Goal: Task Accomplishment & Management: Use online tool/utility

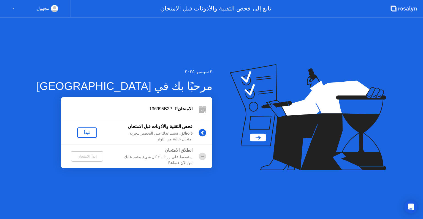
click at [79, 131] on div "لنبدأ" at bounding box center [86, 132] width 15 height 4
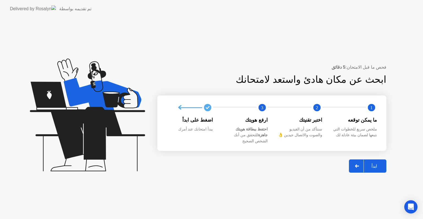
click at [375, 163] on div "ابدأ" at bounding box center [374, 165] width 21 height 5
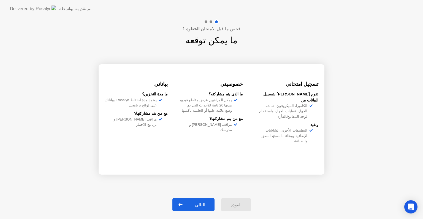
click at [210, 202] on div "التالي" at bounding box center [200, 204] width 26 height 5
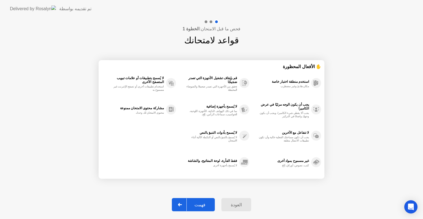
click at [203, 203] on div "فهمت" at bounding box center [200, 204] width 26 height 5
select select "**********"
select select "*******"
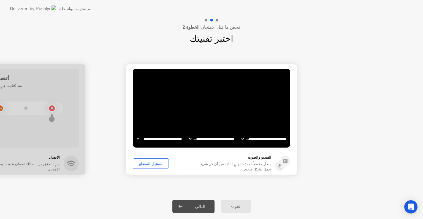
click at [155, 162] on div "تسجيل المقطع" at bounding box center [151, 163] width 32 height 4
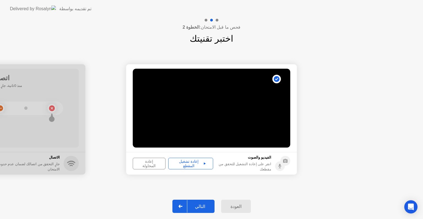
click at [192, 165] on div "إعادة تشغيل المقطع" at bounding box center [190, 163] width 41 height 9
click at [199, 207] on div "التالي" at bounding box center [200, 205] width 26 height 5
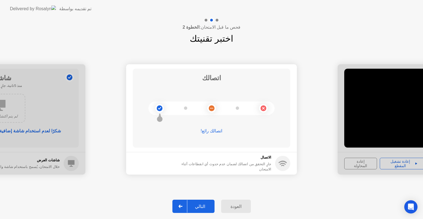
click at [203, 207] on div "التالي" at bounding box center [200, 205] width 26 height 5
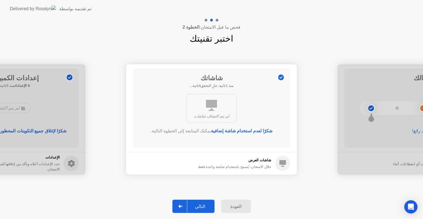
click at [203, 207] on div "التالي" at bounding box center [200, 205] width 26 height 5
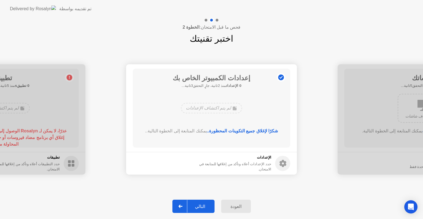
click at [204, 207] on div "التالي" at bounding box center [200, 205] width 26 height 5
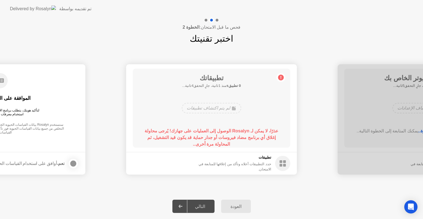
click at [226, 108] on div "لم يتم اكتشاف تطبيقات" at bounding box center [211, 108] width 59 height 10
click at [207, 208] on div "التالي" at bounding box center [200, 205] width 26 height 5
click at [182, 206] on icon at bounding box center [180, 205] width 4 height 3
click at [221, 118] on div "تطبيقاتك 0 تطبيقs منذ 4ثانية، جارٍ التحقق1ثانية... لم يتم اكتشاف تطبيقات عذرًا،…" at bounding box center [212, 108] width 158 height 79
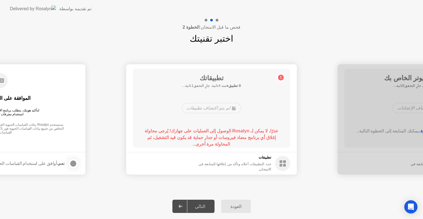
click at [220, 118] on div "تطبيقاتك 0 تطبيقs منذ 4ثانية، جارٍ التحقق1ثانية... لم يتم اكتشاف تطبيقات عذرًا،…" at bounding box center [212, 108] width 158 height 79
click at [265, 165] on div "حدد التطبيقات أعلاه وتأكد من إغلاقها للمتابعة في الامتحان." at bounding box center [229, 166] width 83 height 10
click at [240, 204] on div "العودة" at bounding box center [236, 205] width 26 height 5
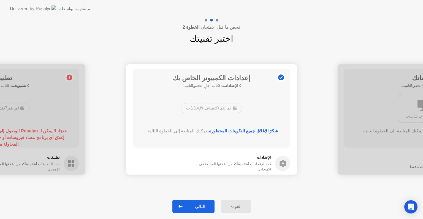
click at [208, 207] on div "التالي" at bounding box center [200, 205] width 26 height 5
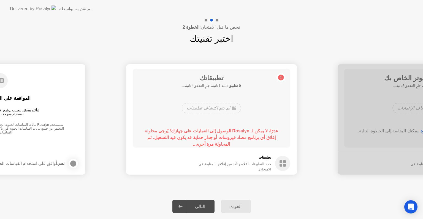
click at [203, 205] on div "التالي" at bounding box center [200, 205] width 26 height 5
click at [221, 106] on div "لم يتم اكتشاف تطبيقات" at bounding box center [211, 108] width 59 height 10
click at [221, 107] on div "لم يتم اكتشاف تطبيقات" at bounding box center [211, 108] width 59 height 10
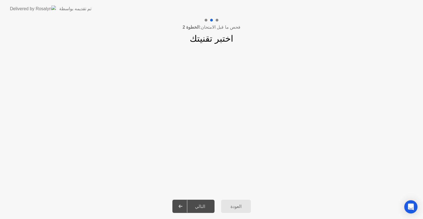
click at [238, 205] on div "العودة" at bounding box center [236, 205] width 26 height 5
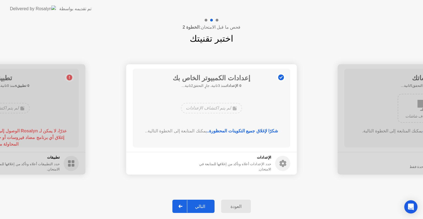
click at [204, 204] on div "التالي" at bounding box center [200, 205] width 26 height 5
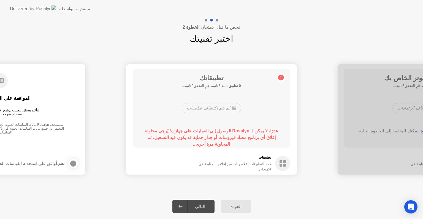
click at [207, 207] on div "التالي" at bounding box center [200, 205] width 26 height 5
click at [206, 207] on div "التالي" at bounding box center [200, 205] width 26 height 5
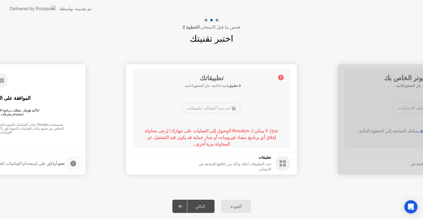
click at [206, 207] on div "التالي" at bounding box center [200, 205] width 26 height 5
drag, startPoint x: 206, startPoint y: 206, endPoint x: 198, endPoint y: 176, distance: 31.1
click at [206, 206] on div "التالي" at bounding box center [200, 205] width 26 height 5
click at [188, 138] on b "عذرًا، لا يمكن لـ Rosalyn الوصول إلى العمليات على جهازك! يُرجى محاولة إغلاق أي …" at bounding box center [212, 137] width 134 height 18
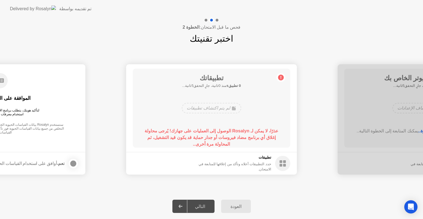
click at [188, 138] on b "عذرًا، لا يمكن لـ Rosalyn الوصول إلى العمليات على جهازك! يُرجى محاولة إغلاق أي …" at bounding box center [212, 137] width 134 height 18
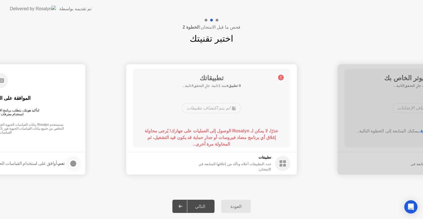
click at [188, 138] on b "عذرًا، لا يمكن لـ Rosalyn الوصول إلى العمليات على جهازك! يُرجى محاولة إغلاق أي …" at bounding box center [212, 137] width 134 height 18
click at [189, 138] on b "عذرًا، لا يمكن لـ Rosalyn الوصول إلى العمليات على جهازك! يُرجى محاولة إغلاق أي …" at bounding box center [212, 137] width 134 height 18
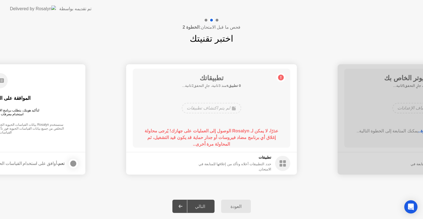
click at [189, 138] on b "عذرًا، لا يمكن لـ Rosalyn الوصول إلى العمليات على جهازك! يُرجى محاولة إغلاق أي …" at bounding box center [212, 137] width 134 height 18
click at [190, 138] on b "عذرًا، لا يمكن لـ Rosalyn الوصول إلى العمليات على جهازك! يُرجى محاولة إغلاق أي …" at bounding box center [212, 137] width 134 height 18
click at [191, 138] on b "عذرًا، لا يمكن لـ Rosalyn الوصول إلى العمليات على جهازك! يُرجى محاولة إغلاق أي …" at bounding box center [212, 137] width 134 height 18
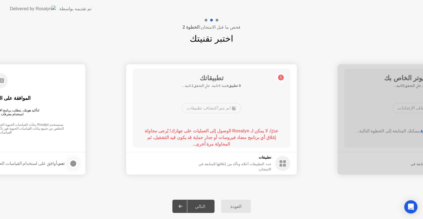
click at [191, 138] on b "عذرًا، لا يمكن لـ Rosalyn الوصول إلى العمليات على جهازك! يُرجى محاولة إغلاق أي …" at bounding box center [212, 137] width 134 height 18
click at [192, 137] on b "عذرًا، لا يمكن لـ Rosalyn الوصول إلى العمليات على جهازك! يُرجى محاولة إغلاق أي …" at bounding box center [212, 137] width 134 height 18
click at [193, 137] on b "عذرًا، لا يمكن لـ Rosalyn الوصول إلى العمليات على جهازك! يُرجى محاولة إغلاق أي …" at bounding box center [212, 137] width 134 height 18
click at [286, 163] on circle at bounding box center [282, 163] width 15 height 15
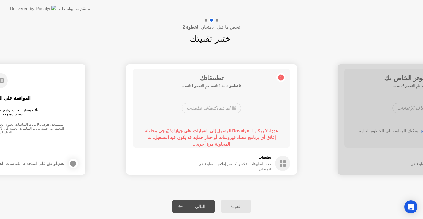
click at [233, 134] on b "عذرًا، لا يمكن لـ Rosalyn الوصول إلى العمليات على جهازك! يُرجى محاولة إغلاق أي …" at bounding box center [212, 137] width 134 height 18
click at [237, 160] on h5 "تطبيقات" at bounding box center [229, 157] width 83 height 6
click at [264, 160] on h5 "تطبيقات" at bounding box center [229, 157] width 83 height 6
click at [171, 137] on b "عذرًا، لا يمكن لـ Rosalyn الوصول إلى العمليات على جهازك! يُرجى محاولة إغلاق أي …" at bounding box center [212, 137] width 134 height 18
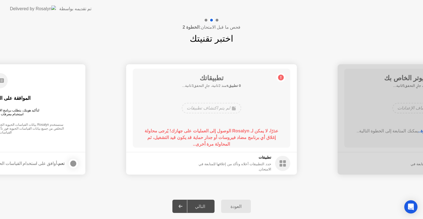
click at [211, 113] on div "لم يتم اكتشاف تطبيقات" at bounding box center [211, 108] width 126 height 15
click at [205, 208] on div "التالي" at bounding box center [200, 205] width 26 height 5
click at [187, 205] on div at bounding box center [180, 206] width 13 height 13
click at [199, 209] on div "التالي" at bounding box center [200, 205] width 26 height 5
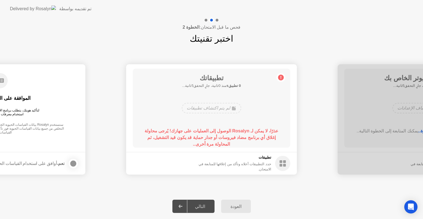
click at [186, 207] on div at bounding box center [180, 206] width 13 height 13
click at [207, 208] on div "التالي" at bounding box center [200, 205] width 26 height 5
click at [207, 207] on div "التالي" at bounding box center [200, 205] width 26 height 5
